Goal: Task Accomplishment & Management: Use online tool/utility

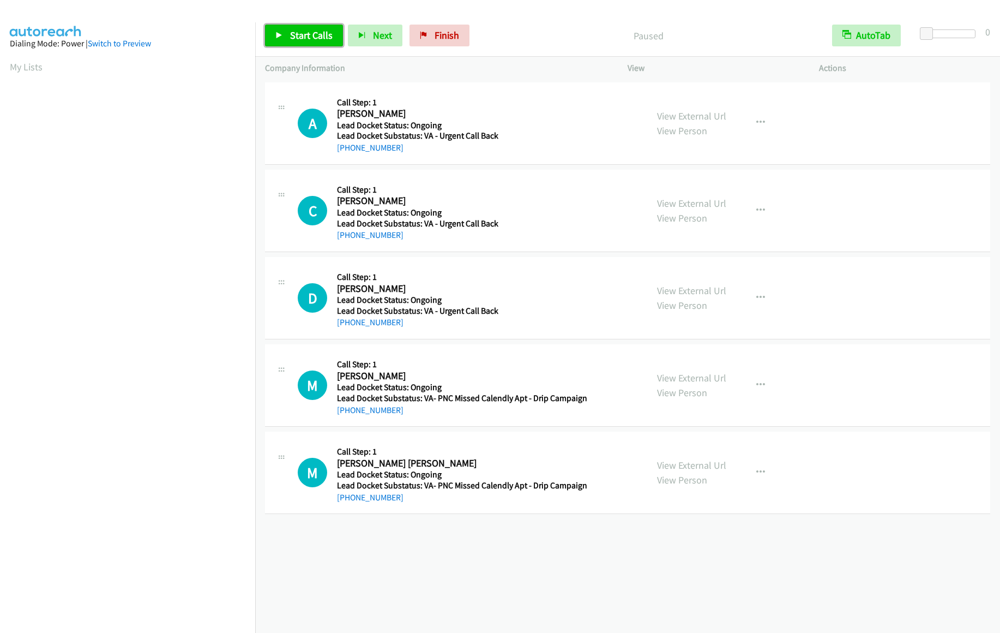
click at [295, 34] on span "Start Calls" at bounding box center [311, 35] width 43 height 13
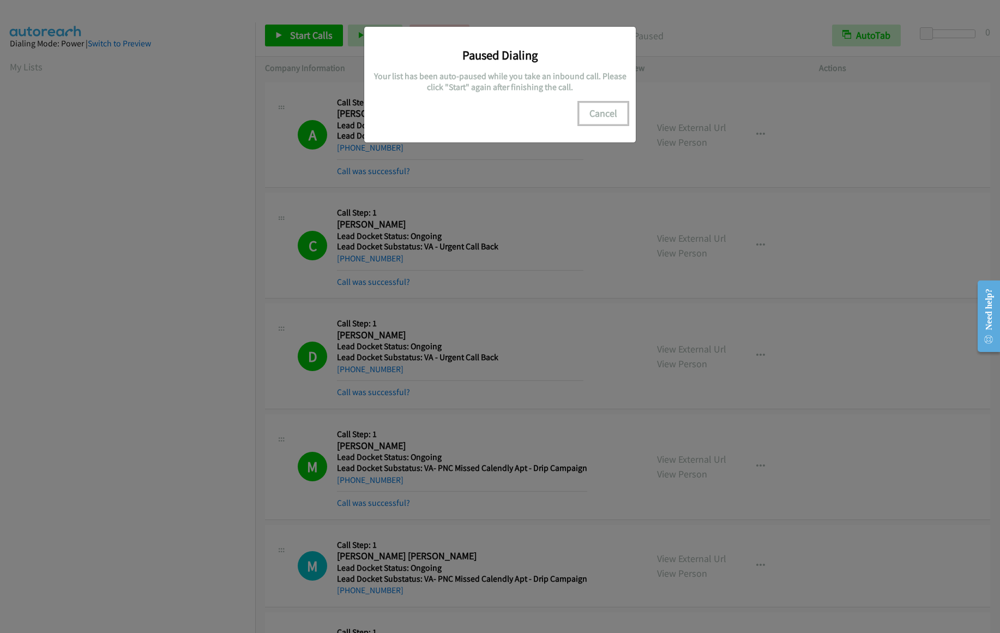
click at [610, 116] on button "Cancel" at bounding box center [603, 114] width 49 height 22
click at [599, 116] on button "Cancel" at bounding box center [603, 114] width 49 height 22
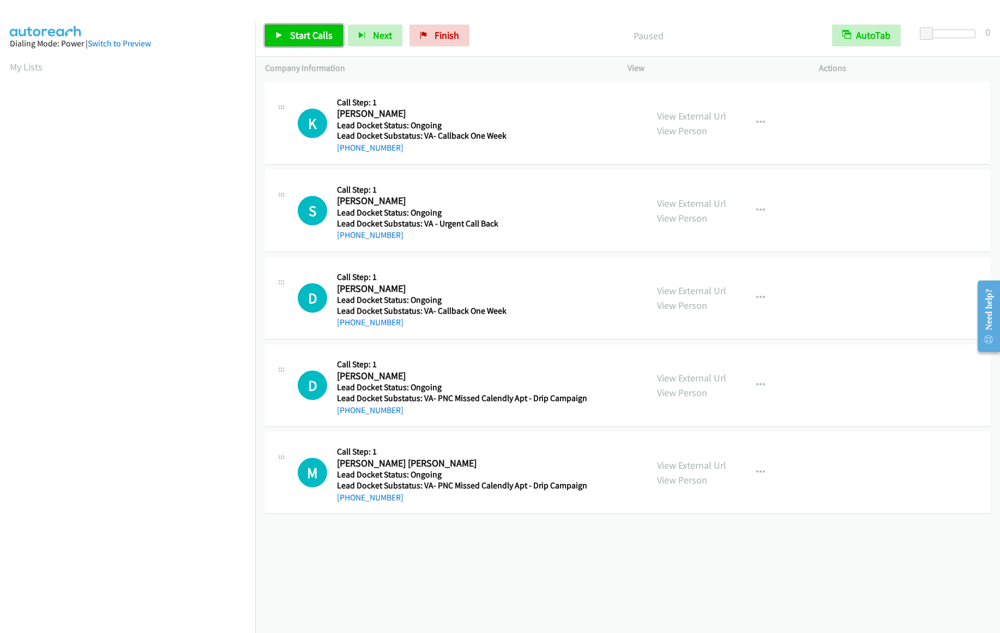
click at [313, 40] on span "Start Calls" at bounding box center [311, 35] width 43 height 13
